Goal: Download file/media

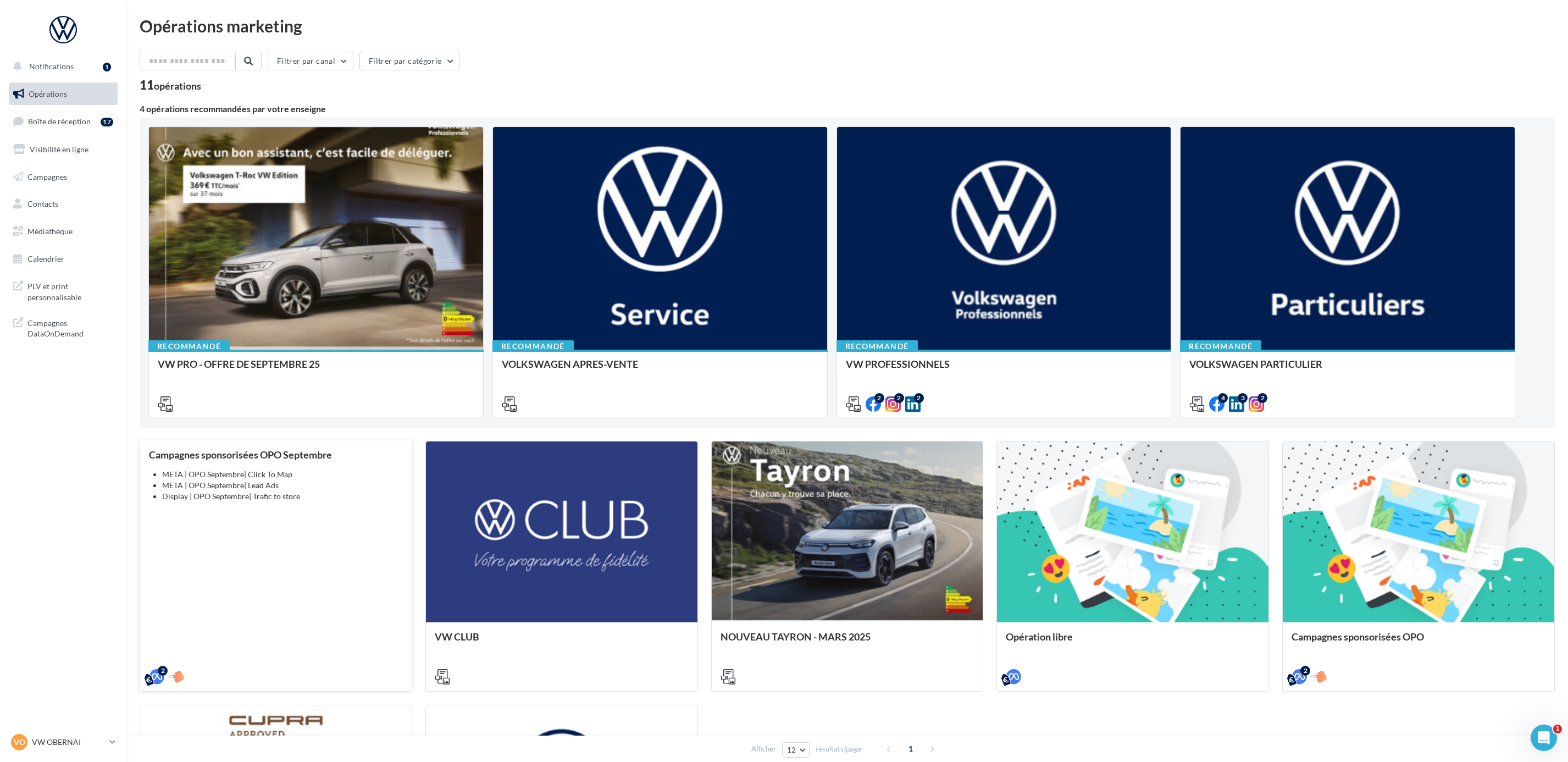
scroll to position [284, 0]
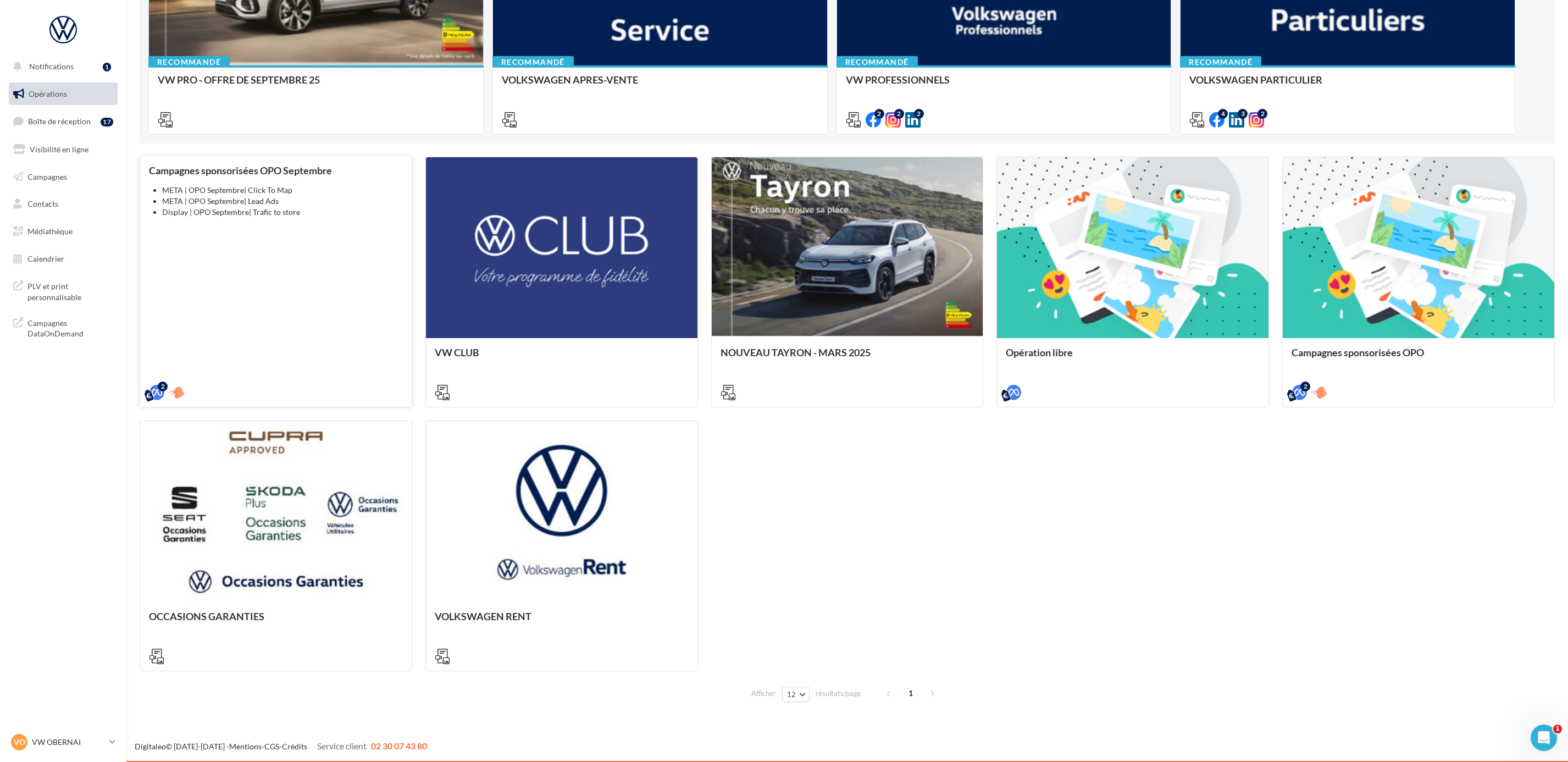
click at [343, 223] on div "Campagnes sponsorisées OPO Septembre META | OPO Septembre| Click To Map META | …" at bounding box center [276, 281] width 254 height 232
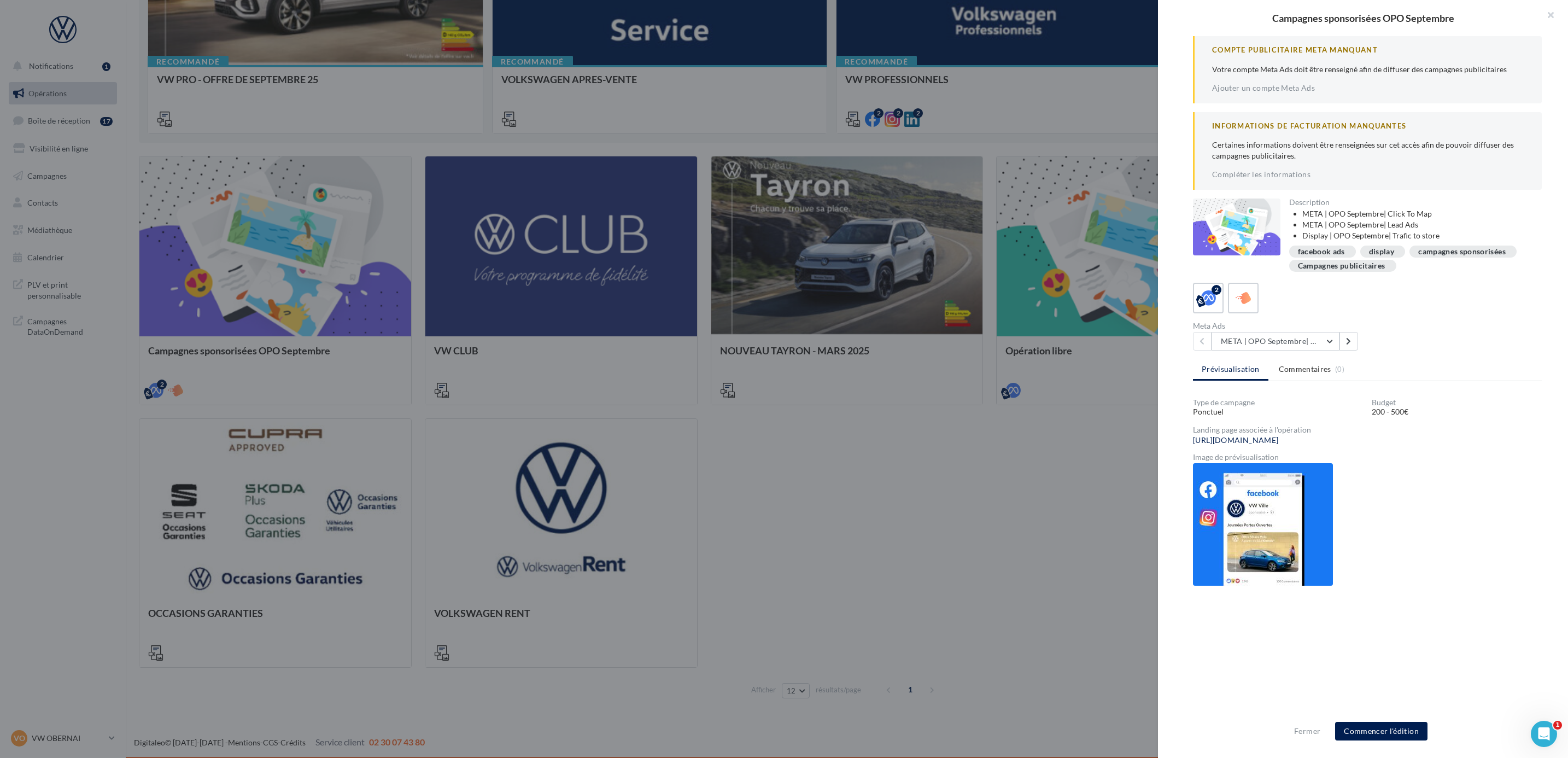
click at [1327, 351] on div "Compte Publicitaire Meta Manquant Votre compte Meta Ads doit être renseigné afi…" at bounding box center [1367, 380] width 419 height 687
click at [1322, 344] on button "META | OPO Septembre| Click To Map" at bounding box center [1275, 341] width 128 height 18
click at [1325, 394] on button "META | OPO Septembre| Lead Ads" at bounding box center [1294, 408] width 164 height 28
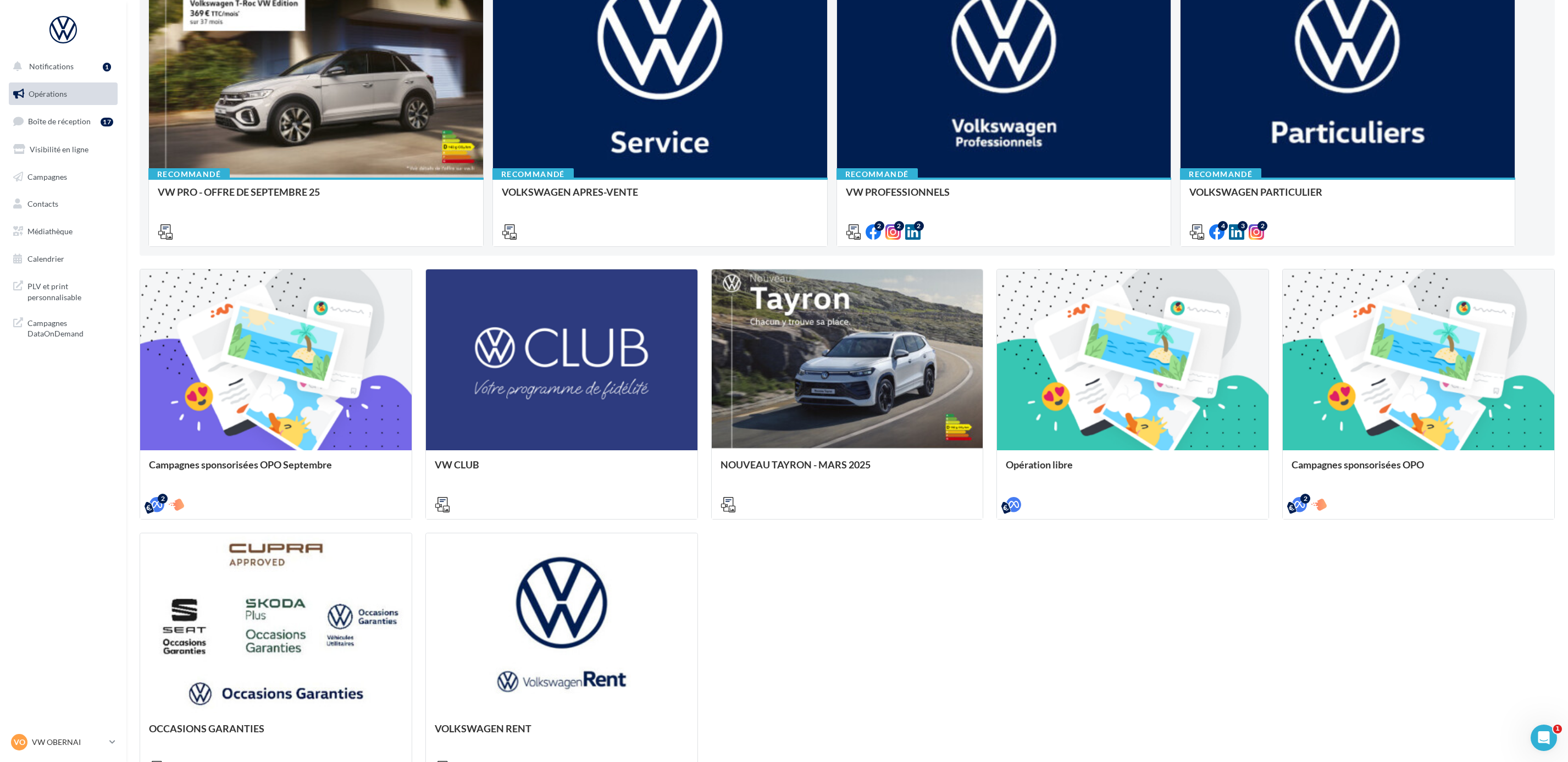
scroll to position [0, 0]
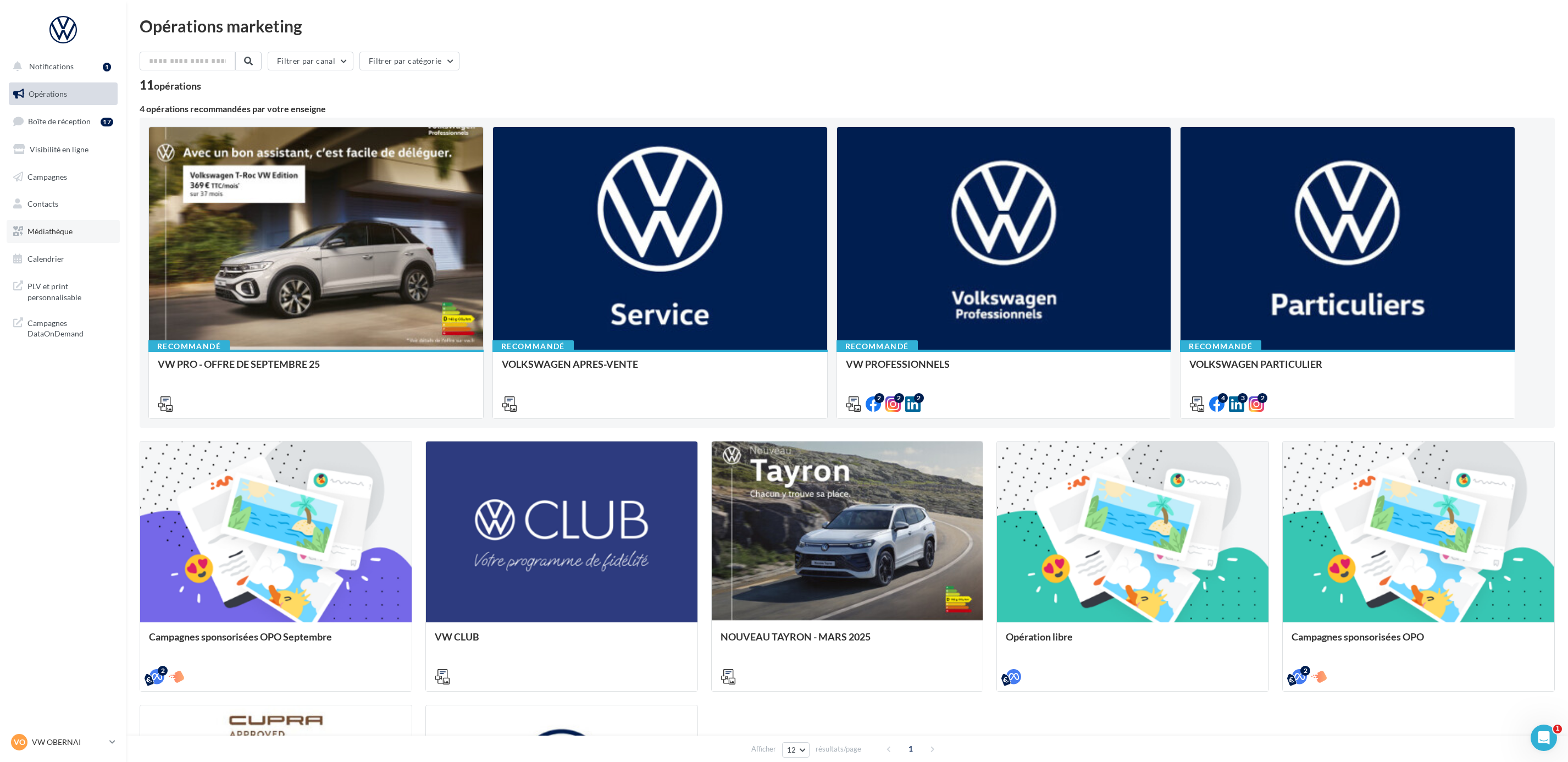
click at [53, 233] on span "Médiathèque" at bounding box center [49, 231] width 45 height 9
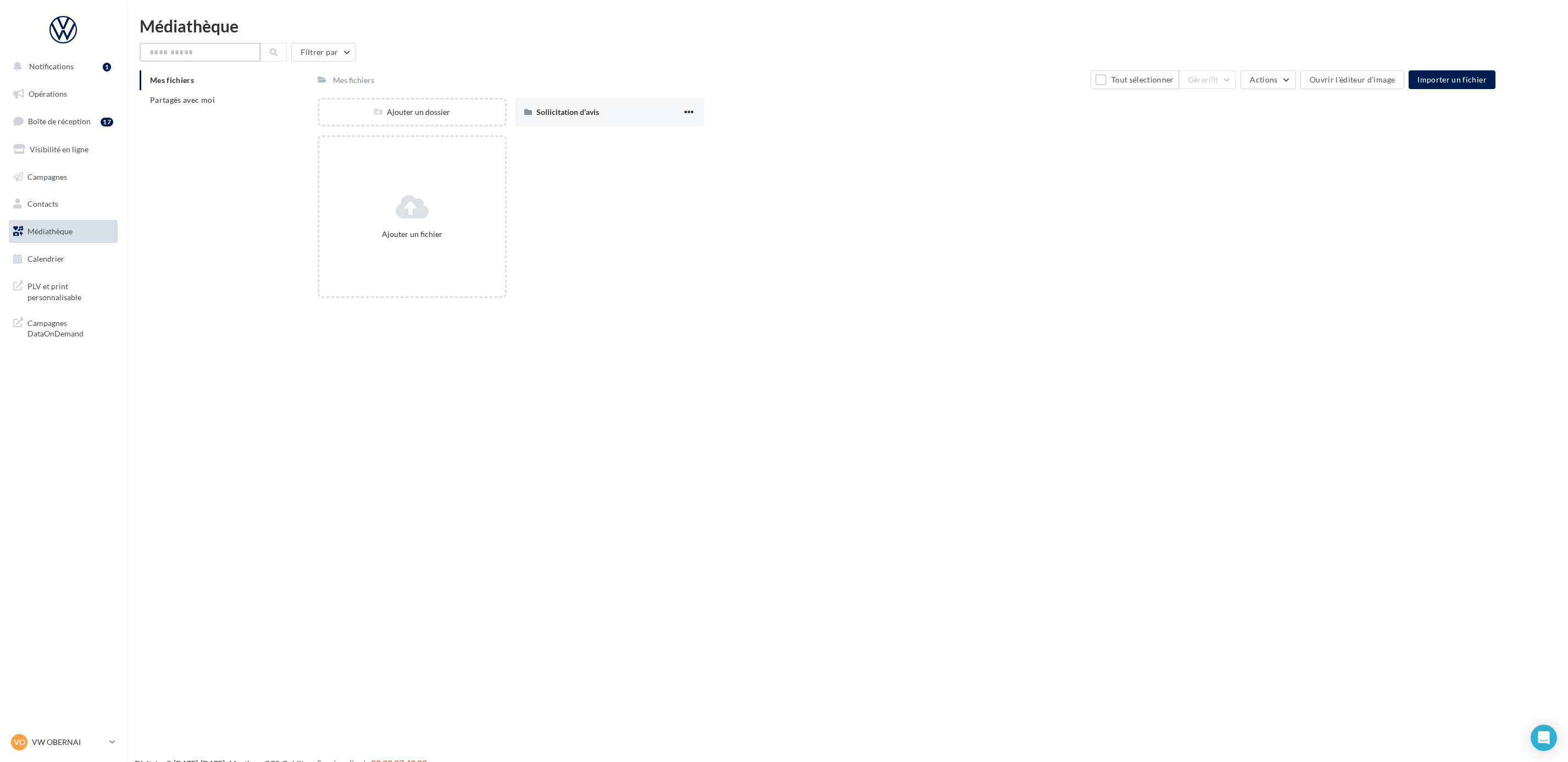
click at [174, 53] on input "text" at bounding box center [200, 52] width 121 height 18
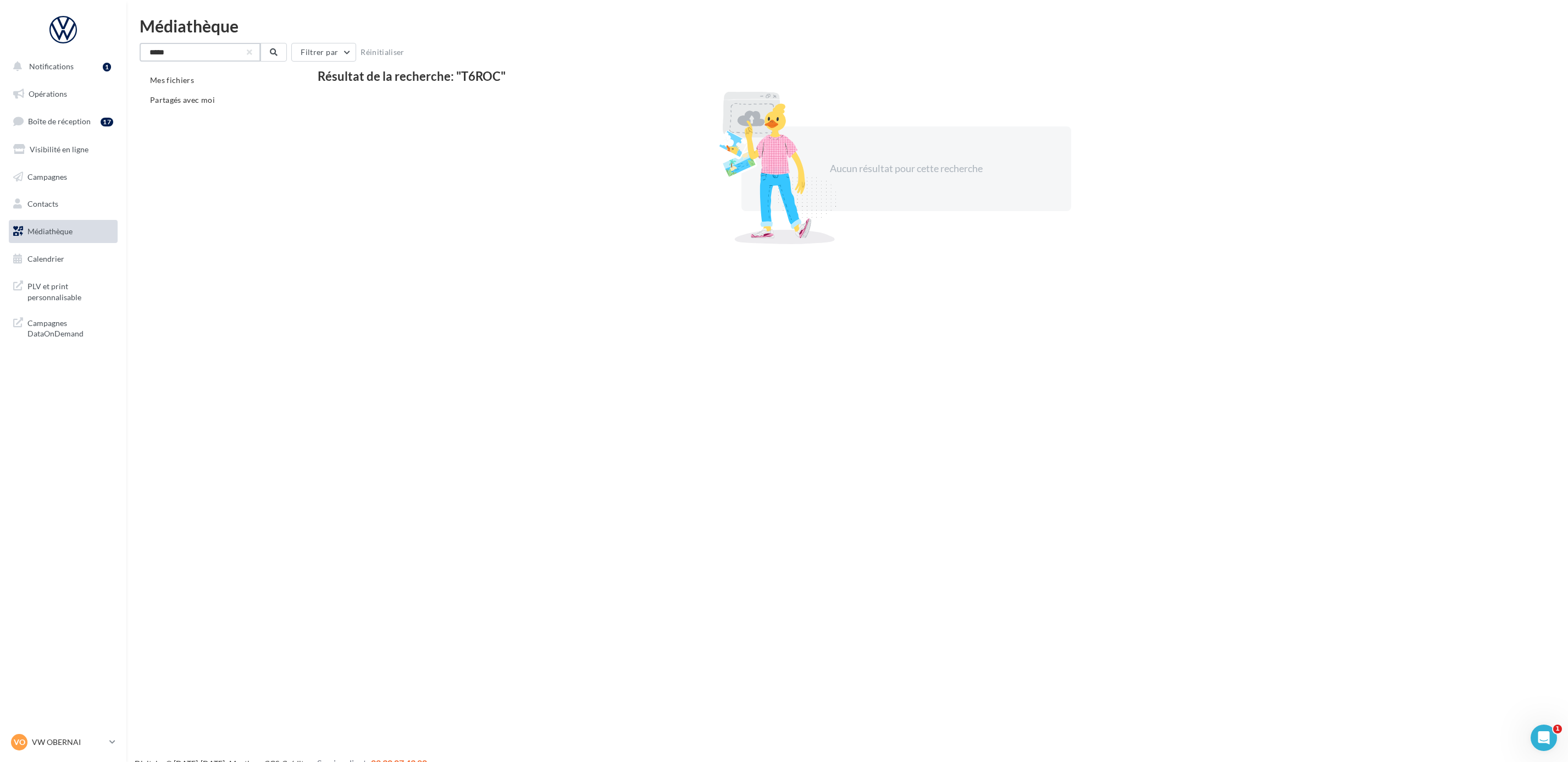
click at [185, 53] on input "*****" at bounding box center [200, 52] width 121 height 18
click at [155, 48] on input "*****" at bounding box center [200, 52] width 121 height 18
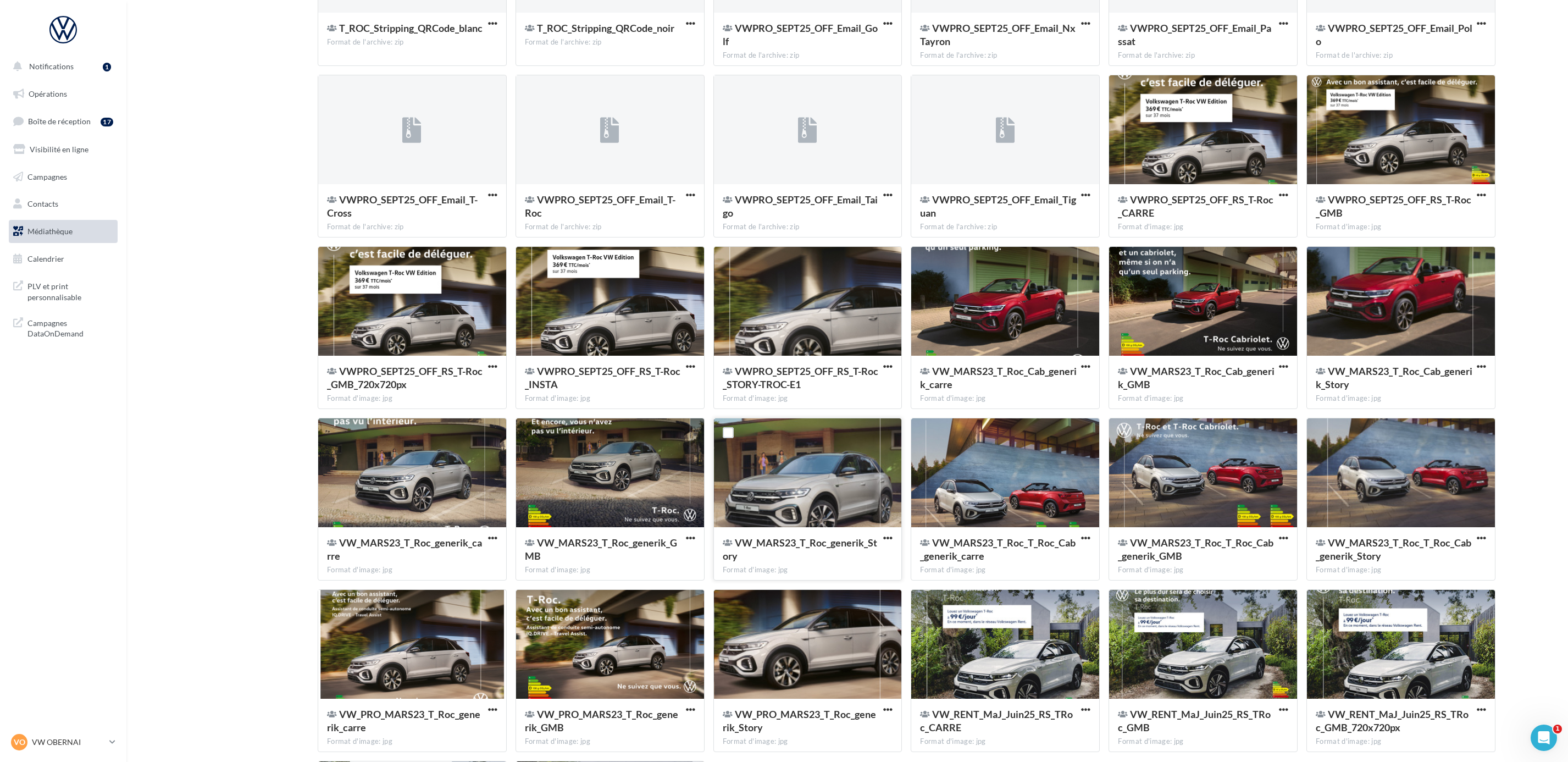
scroll to position [577, 0]
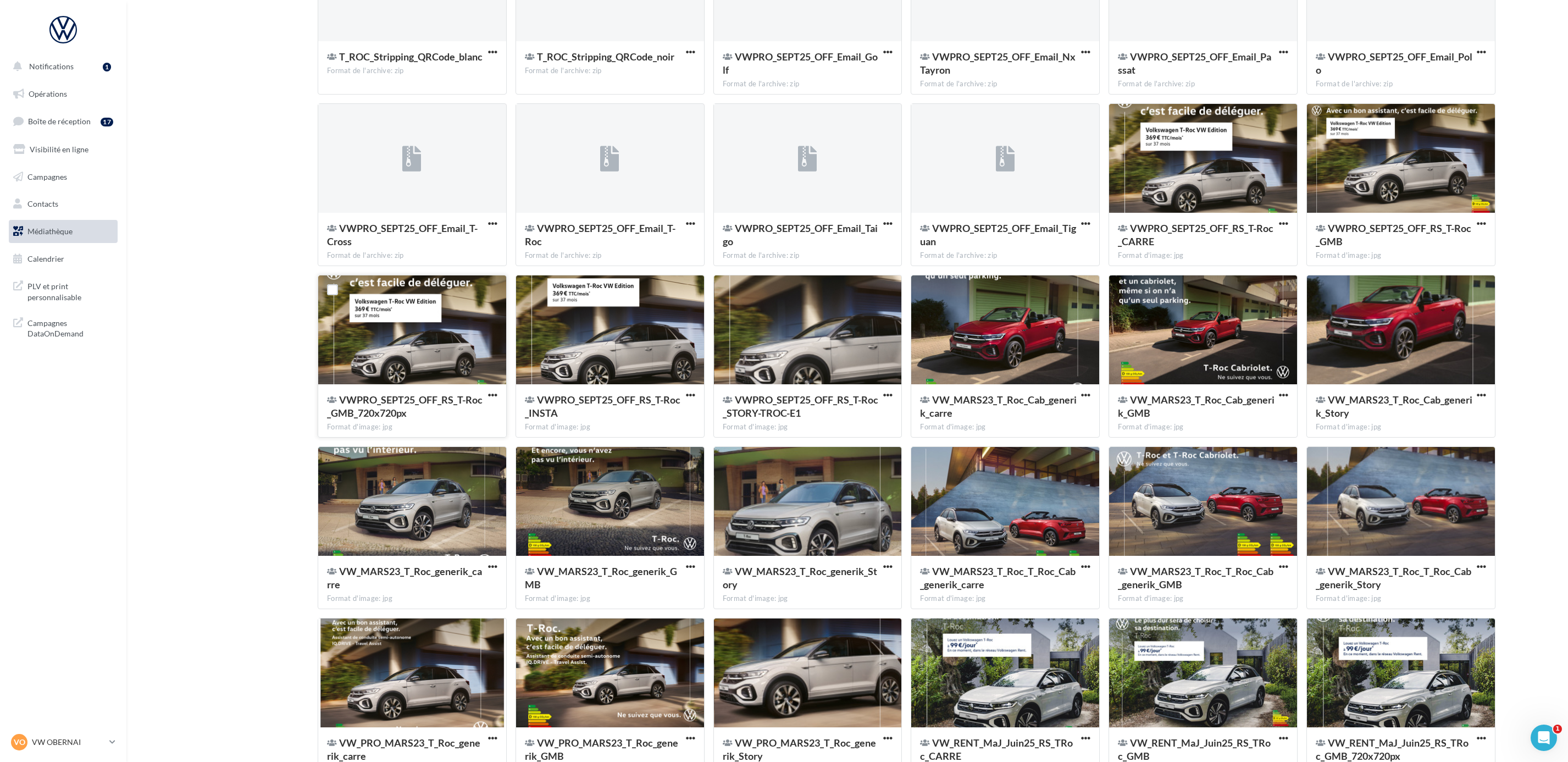
type input "*****"
click at [456, 312] on div at bounding box center [412, 331] width 188 height 110
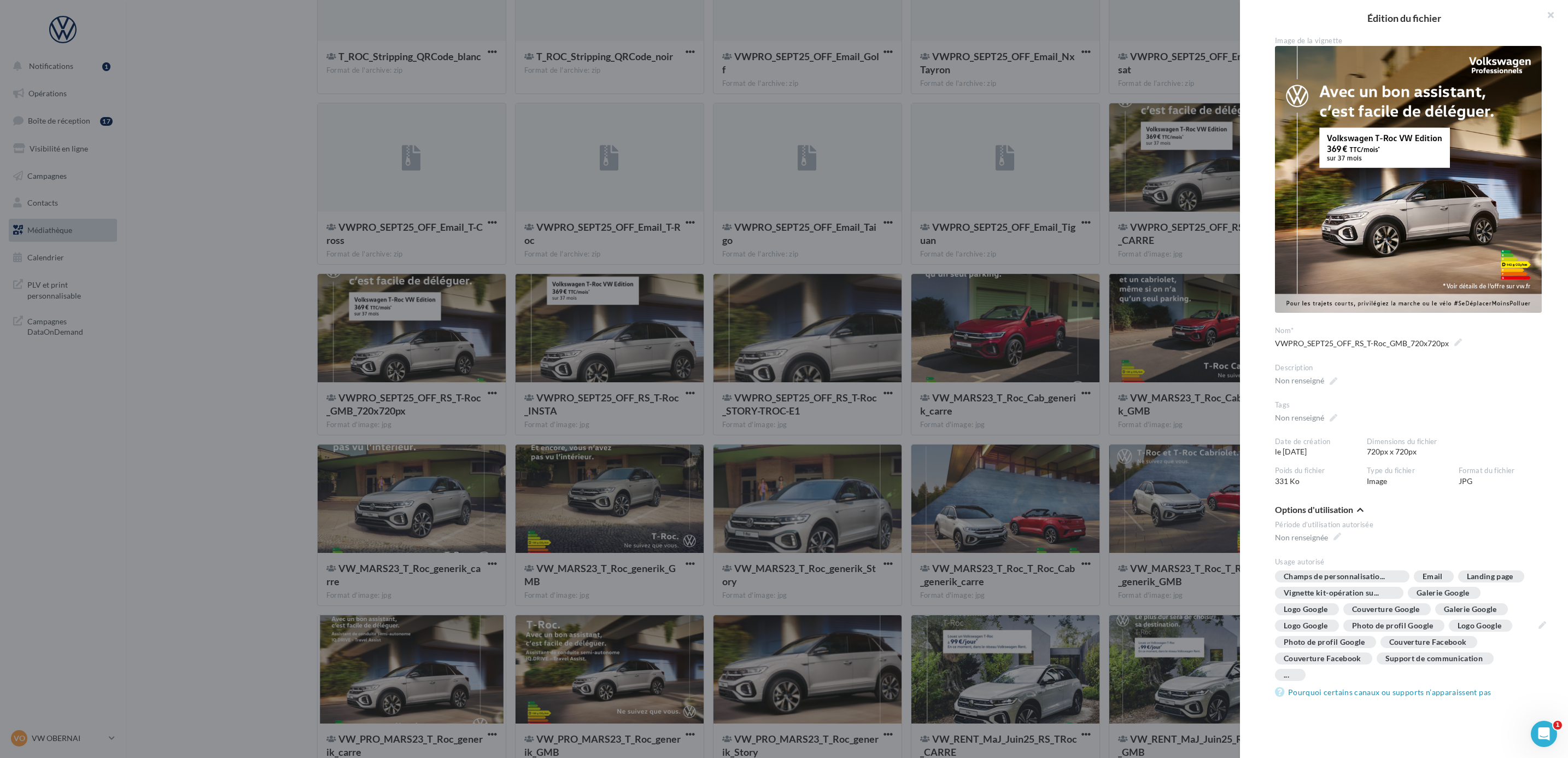
click at [1445, 162] on img at bounding box center [1408, 180] width 267 height 267
drag, startPoint x: 1445, startPoint y: 162, endPoint x: 1419, endPoint y: 128, distance: 42.8
click at [1419, 128] on img at bounding box center [1408, 180] width 267 height 267
click at [632, 342] on div at bounding box center [784, 379] width 1568 height 758
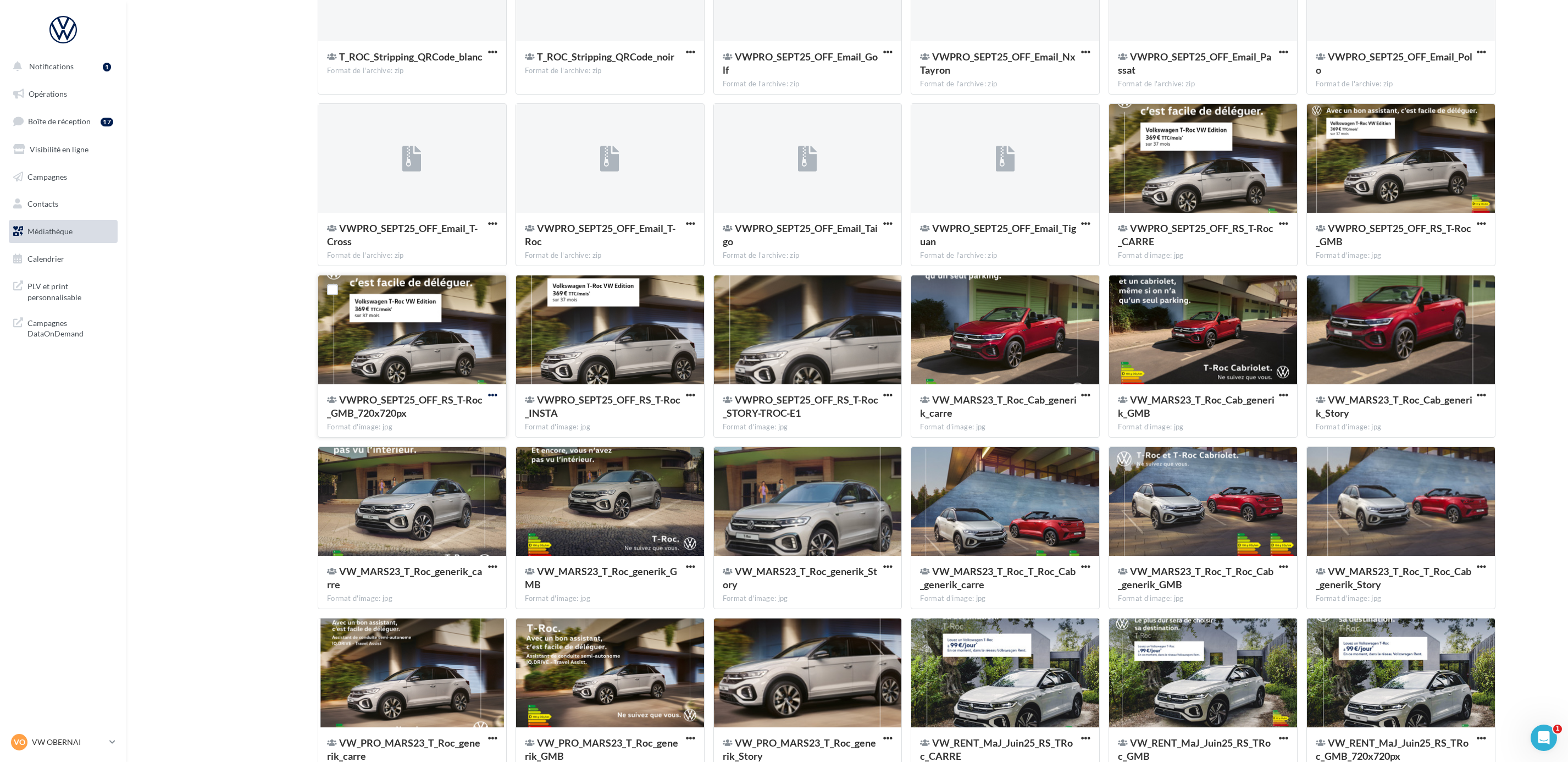
click at [492, 391] on span "button" at bounding box center [492, 395] width 9 height 9
click at [458, 418] on button "Télécharger" at bounding box center [445, 417] width 110 height 28
click at [77, 739] on p "VW OBERNAI" at bounding box center [68, 742] width 73 height 11
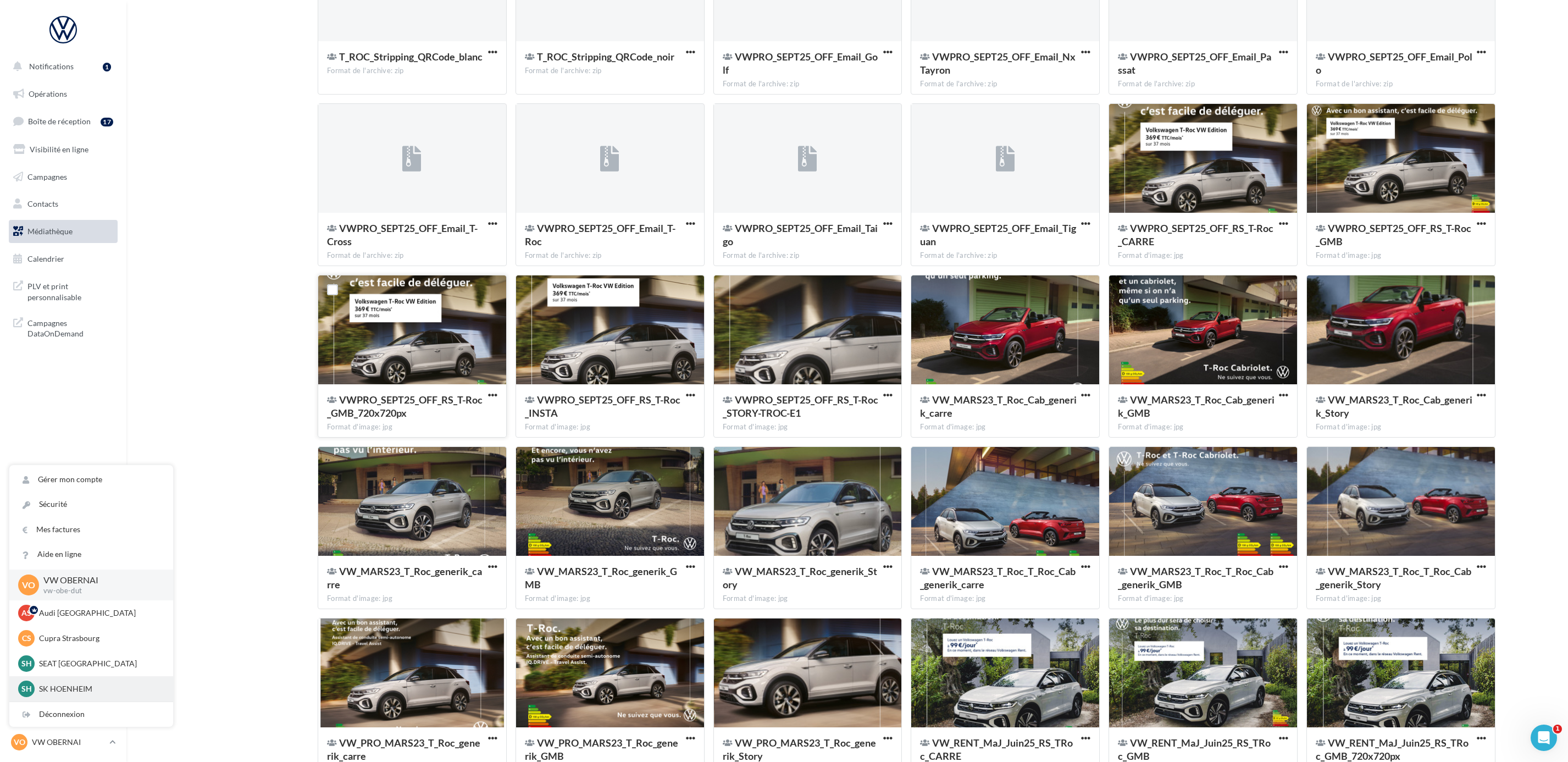
click at [69, 687] on p "SK HOENHEIM" at bounding box center [100, 689] width 121 height 11
